Goal: Check status: Check status

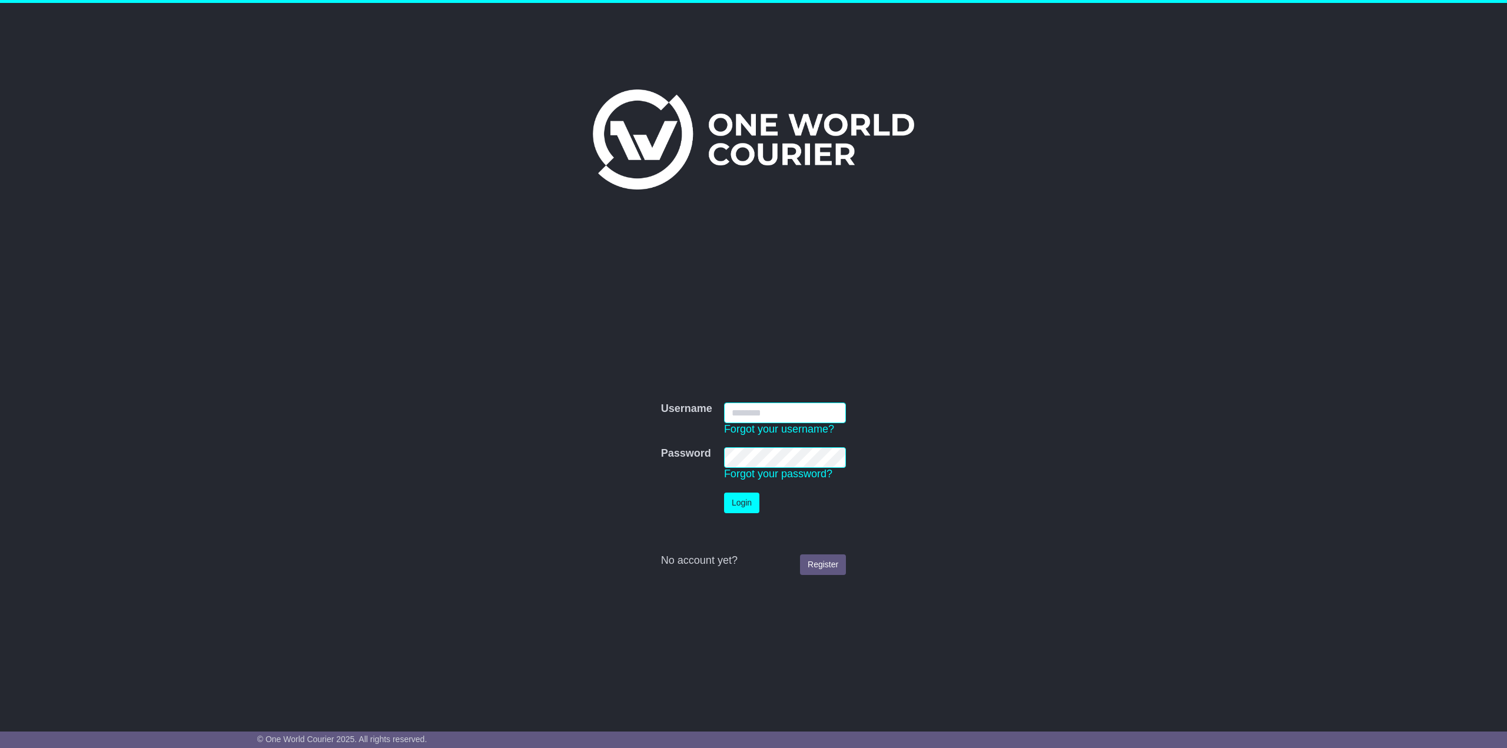
click at [769, 406] on input "Username" at bounding box center [785, 413] width 122 height 21
type input "*********"
click at [724, 493] on button "Login" at bounding box center [741, 503] width 35 height 21
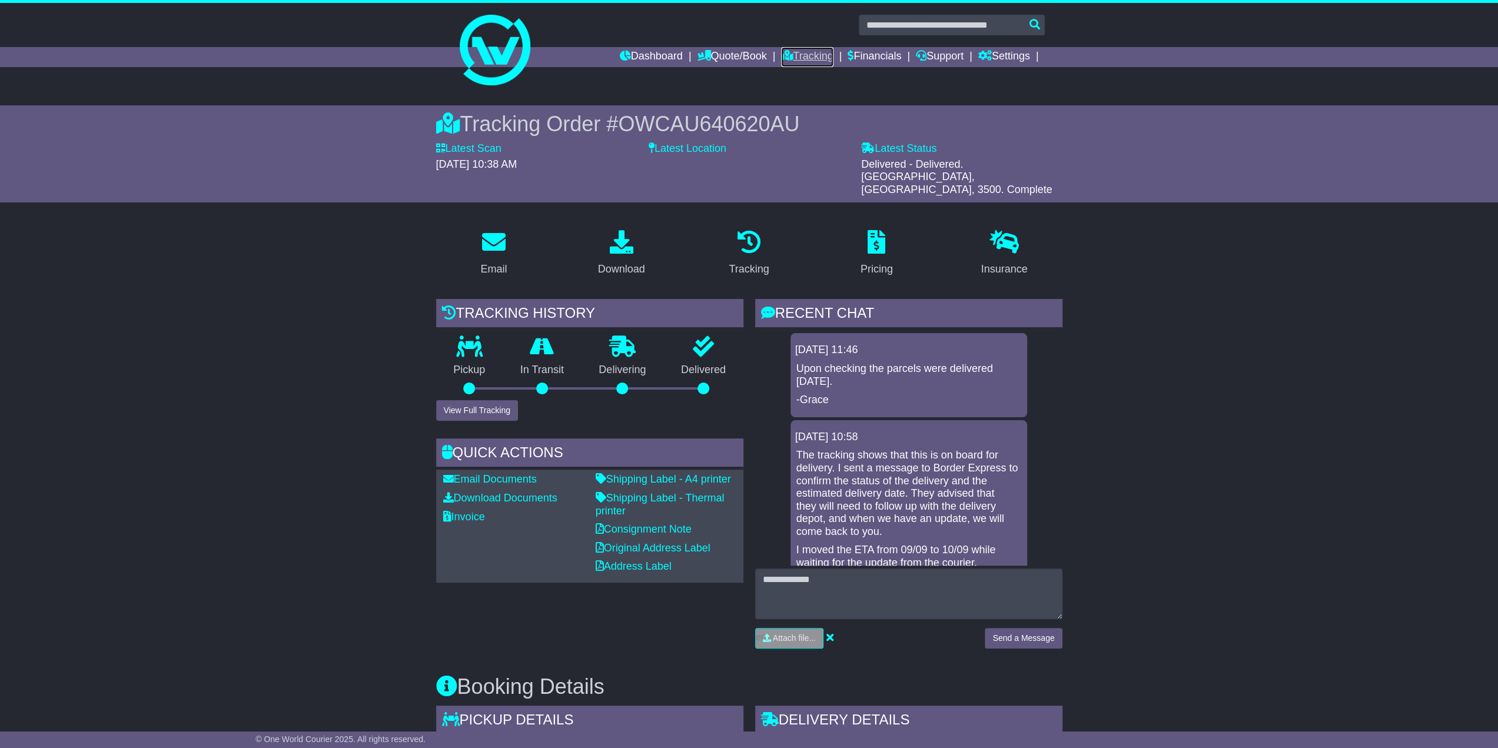
click at [797, 54] on link "Tracking" at bounding box center [807, 57] width 52 height 20
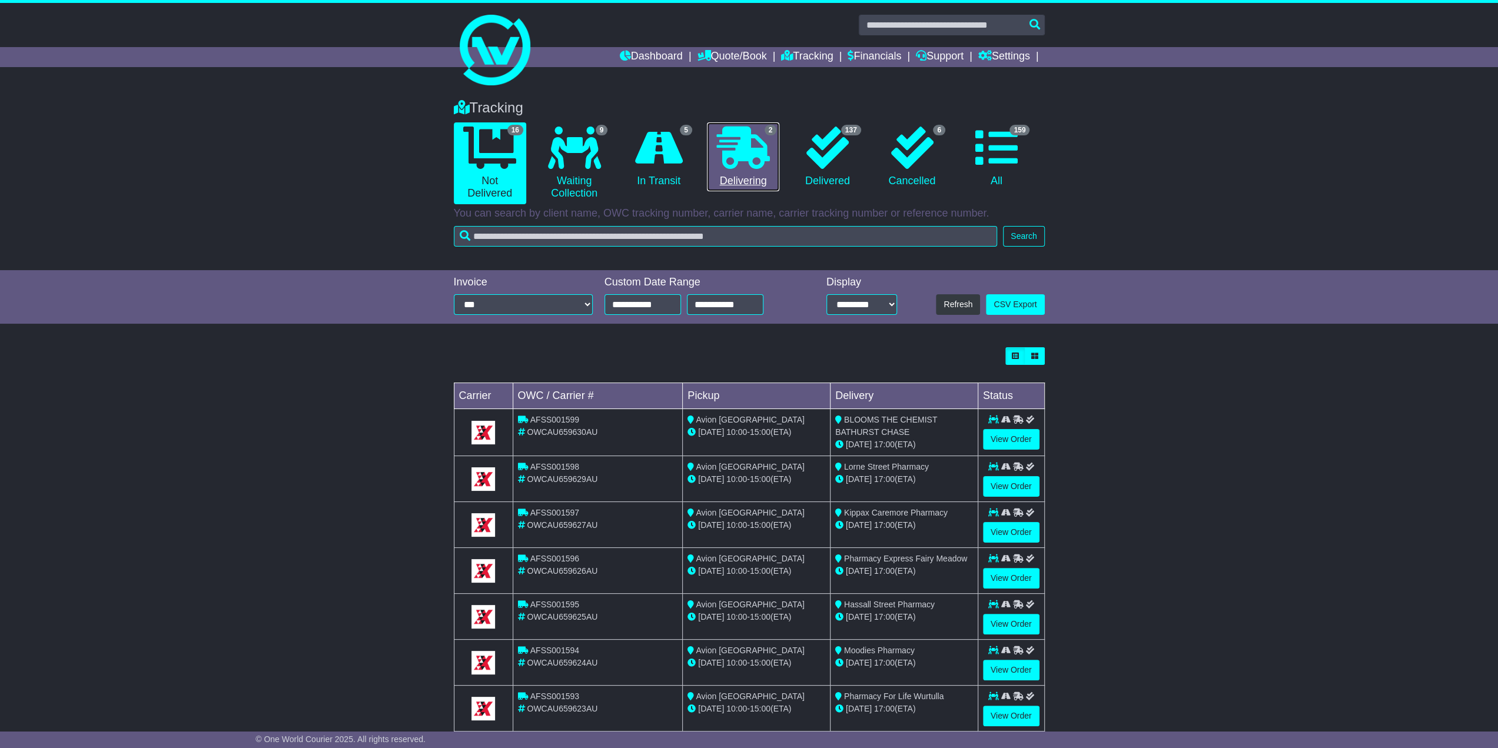
click at [733, 168] on icon at bounding box center [742, 148] width 53 height 42
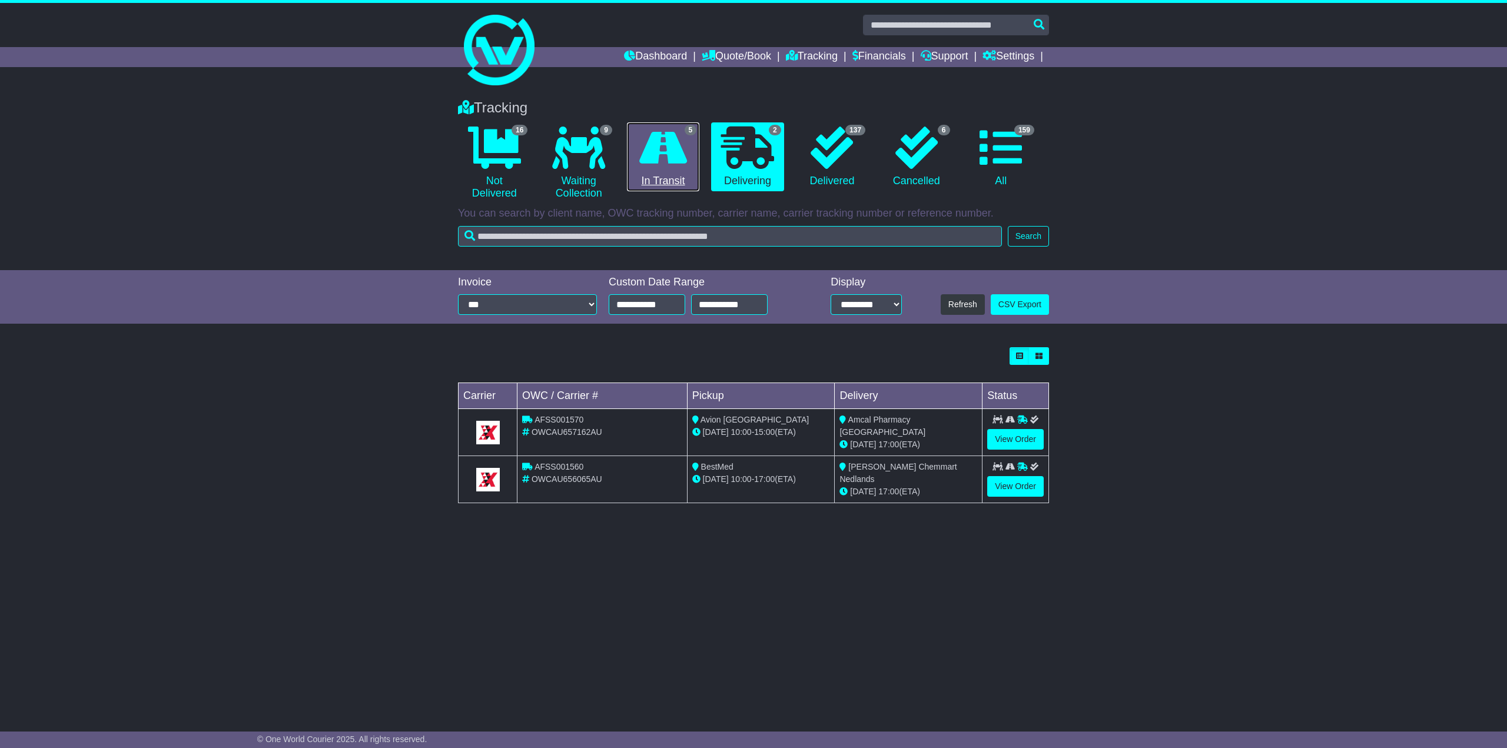
click at [680, 168] on icon at bounding box center [663, 148] width 48 height 42
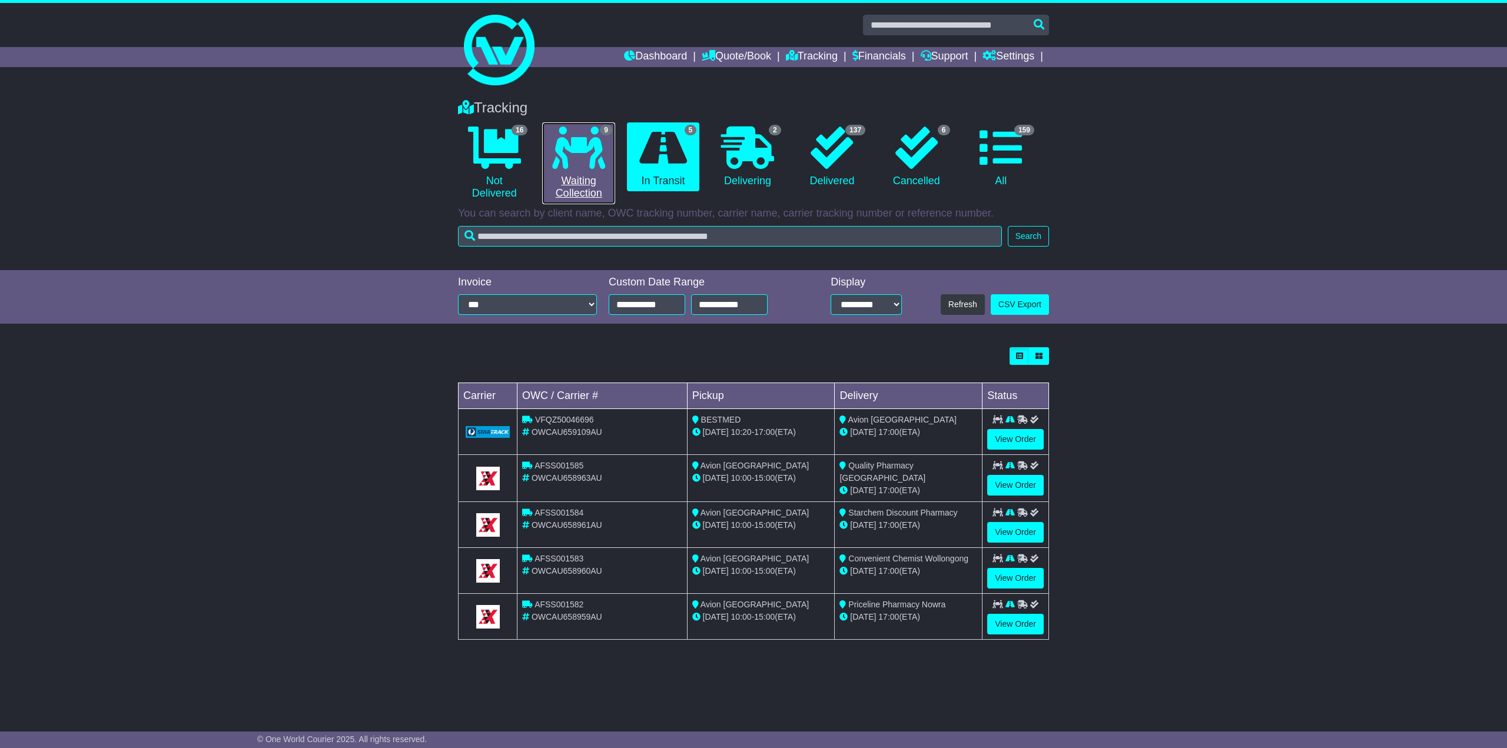
click at [600, 173] on link "9 Waiting Collection" at bounding box center [578, 163] width 72 height 82
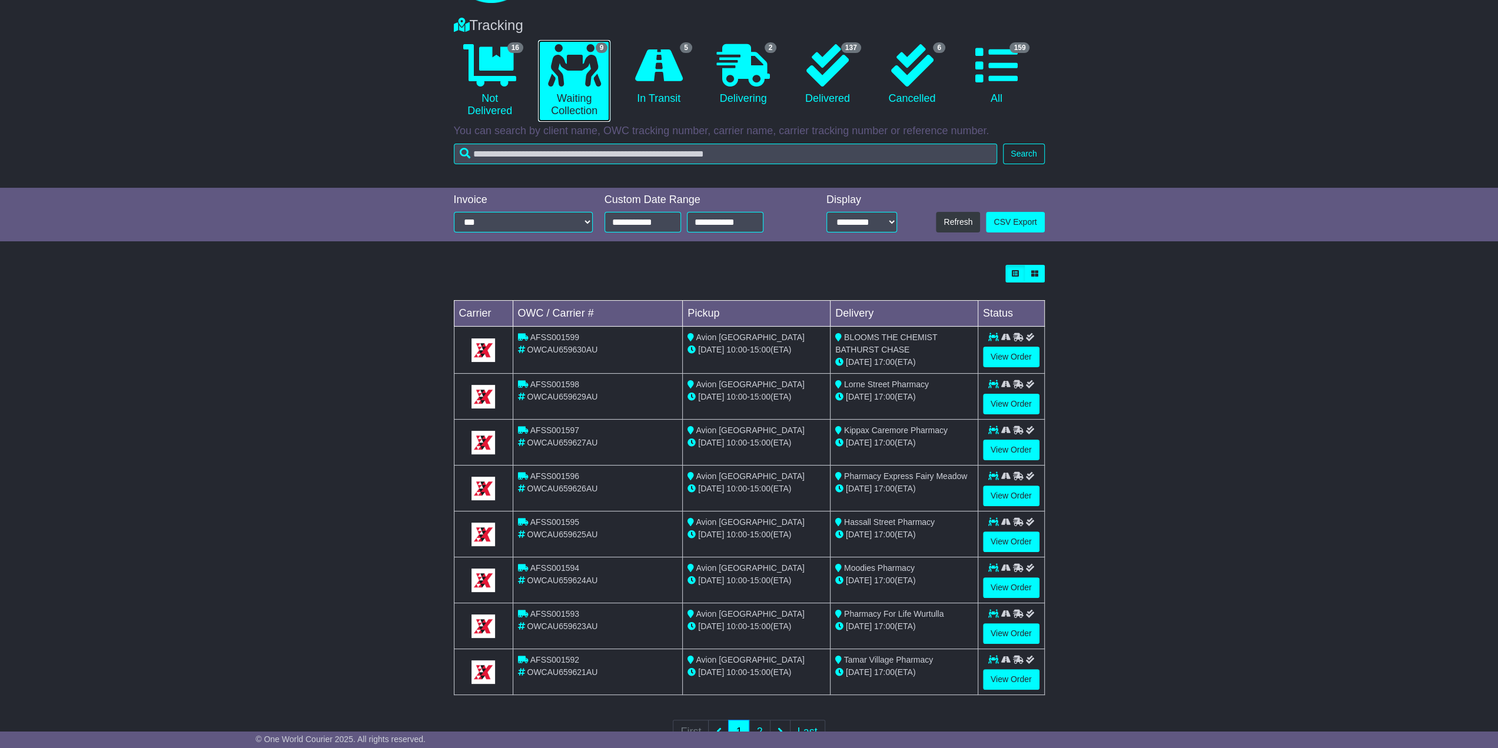
scroll to position [117, 0]
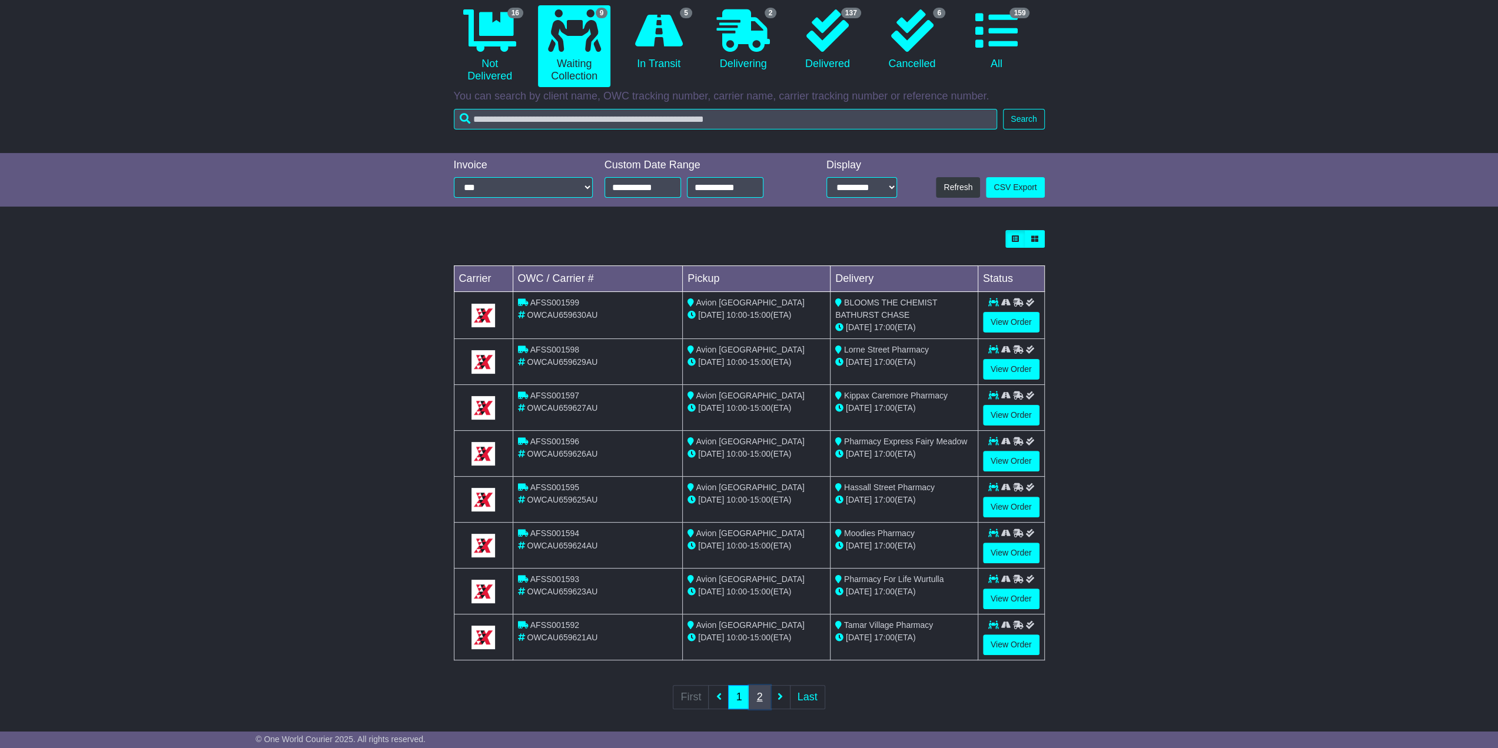
click at [764, 690] on link "2" at bounding box center [759, 697] width 21 height 24
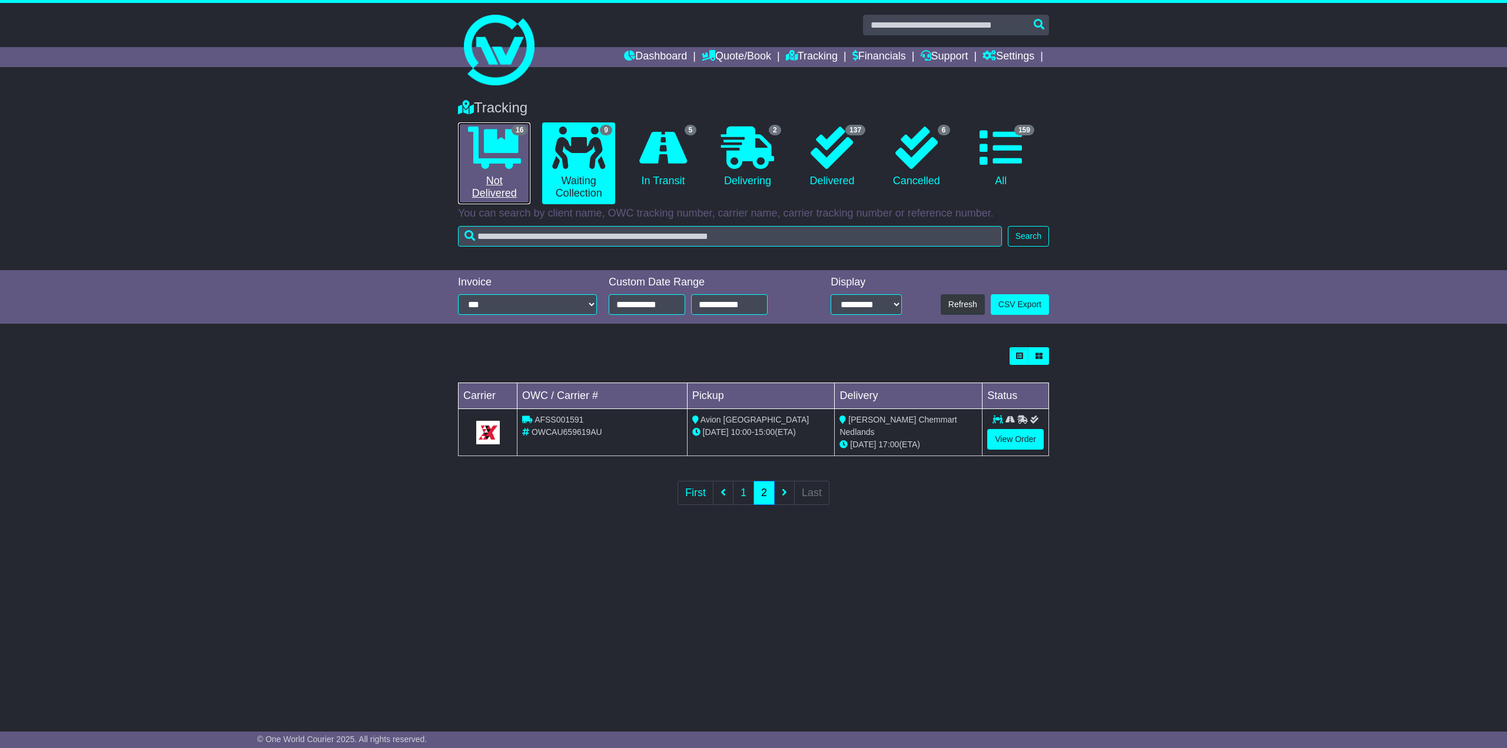
click at [497, 194] on link "16 Not Delivered" at bounding box center [494, 163] width 72 height 82
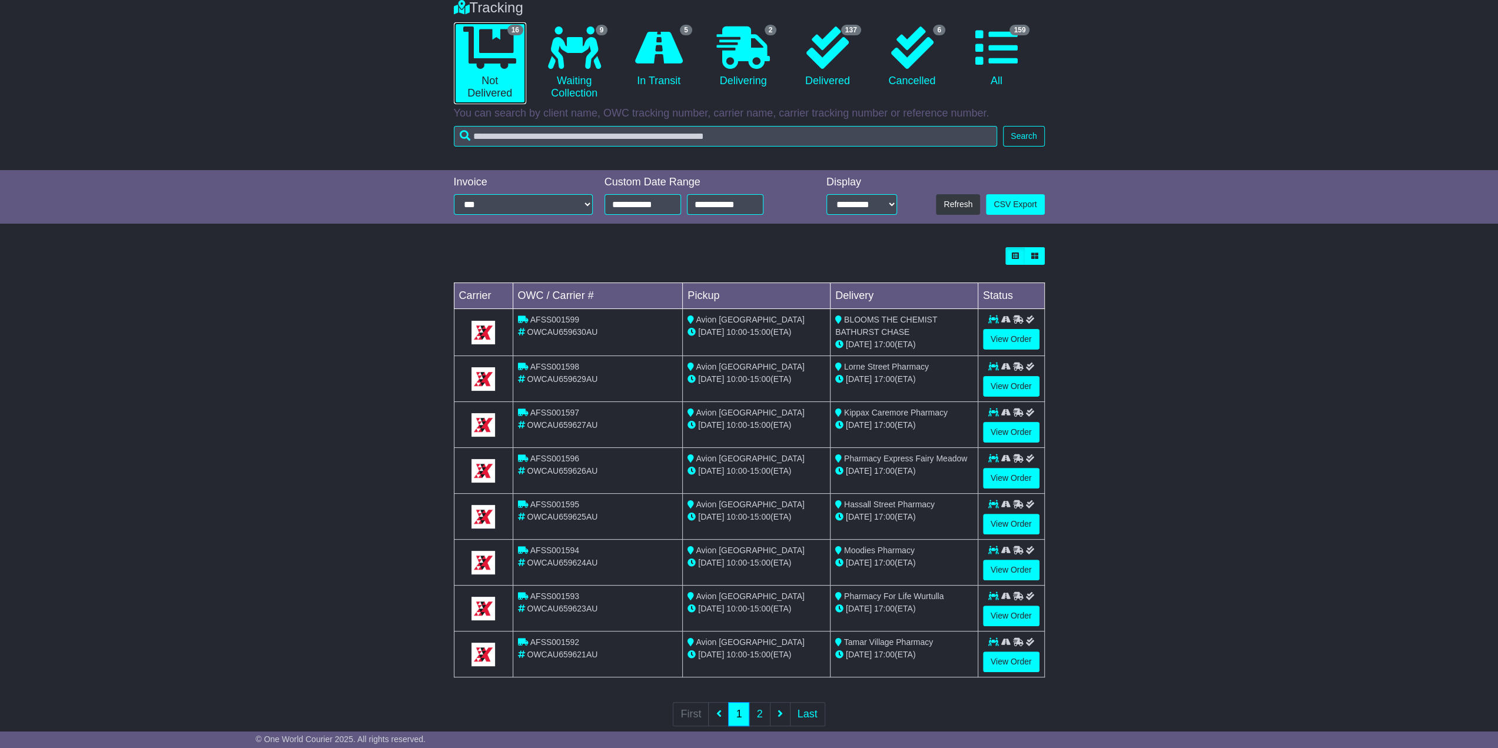
scroll to position [117, 0]
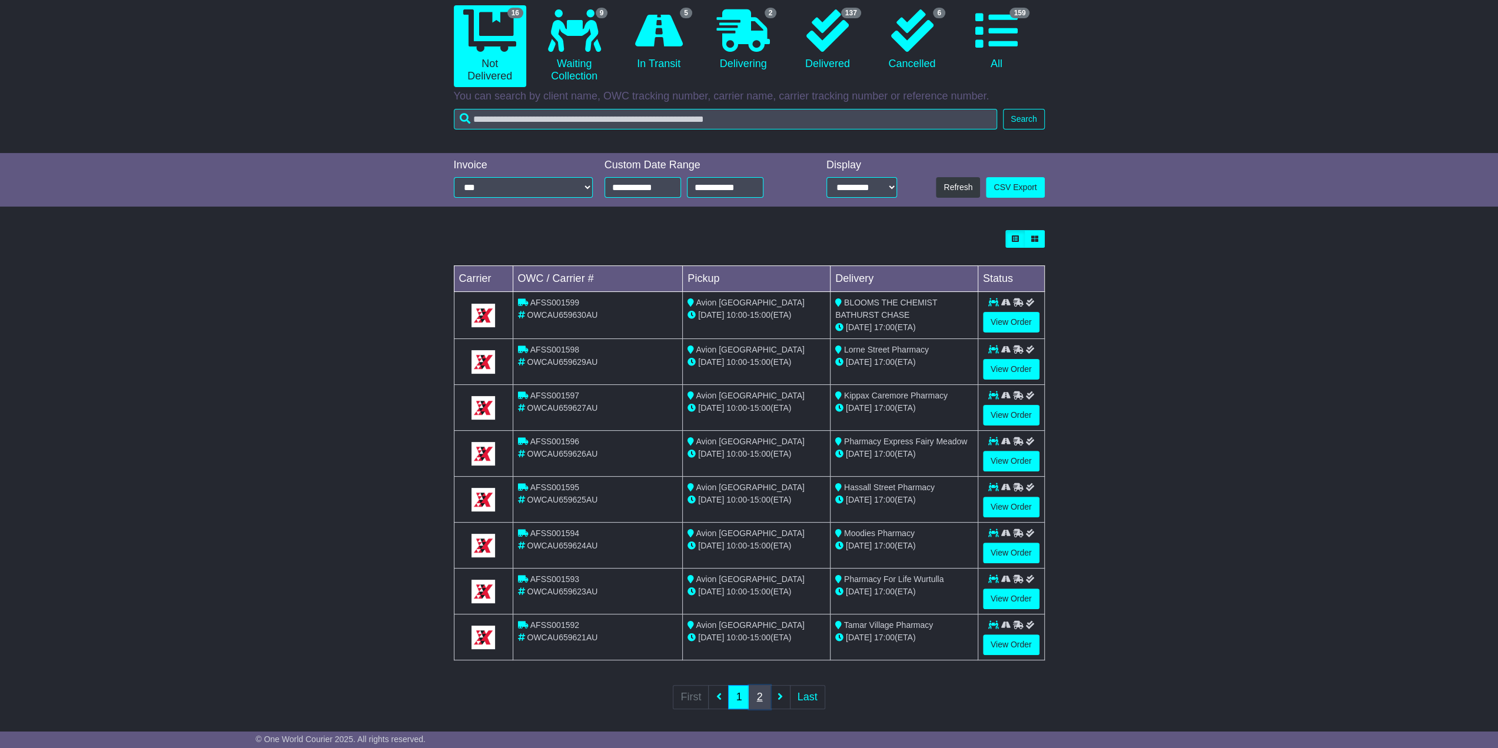
click at [756, 694] on link "2" at bounding box center [759, 697] width 21 height 24
